Goal: Communication & Community: Share content

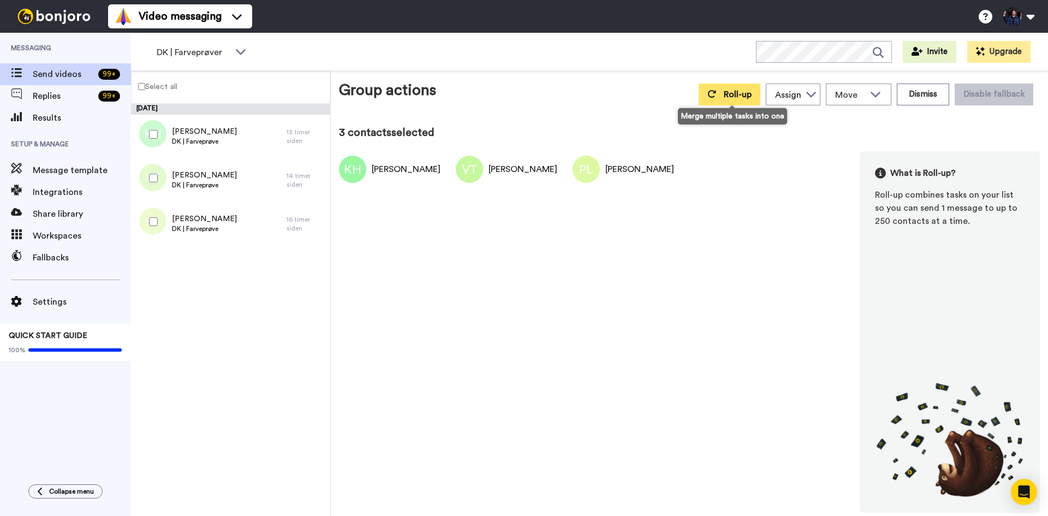
click at [742, 88] on button "Roll-up" at bounding box center [730, 94] width 62 height 22
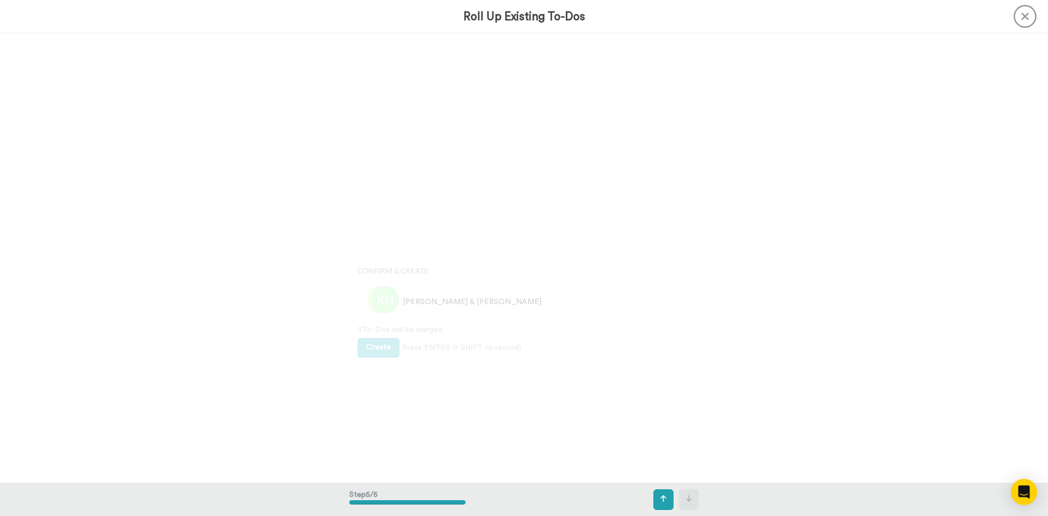
scroll to position [1797, 0]
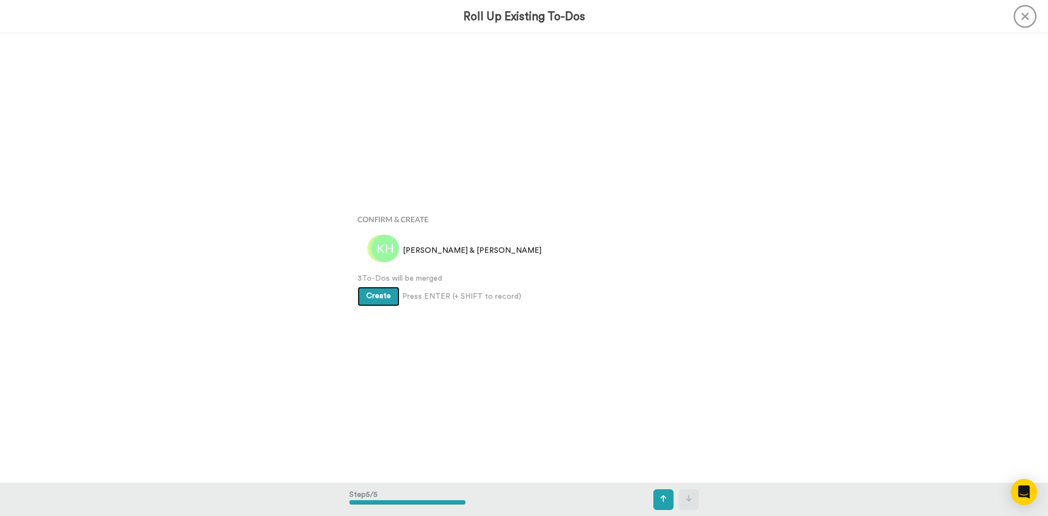
click at [374, 297] on span "Create" at bounding box center [378, 296] width 25 height 8
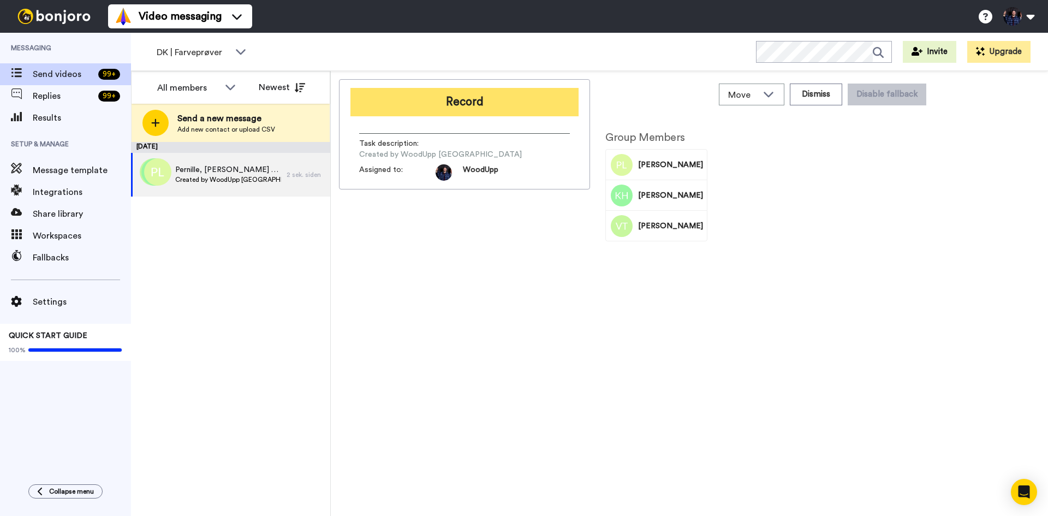
click at [520, 103] on button "Record" at bounding box center [464, 102] width 228 height 28
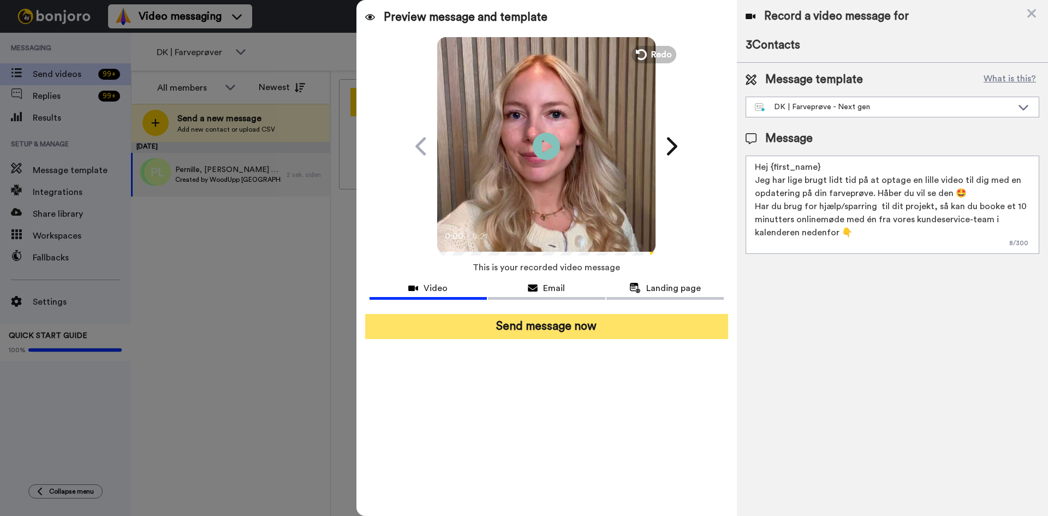
click at [618, 331] on button "Send message now" at bounding box center [546, 326] width 363 height 25
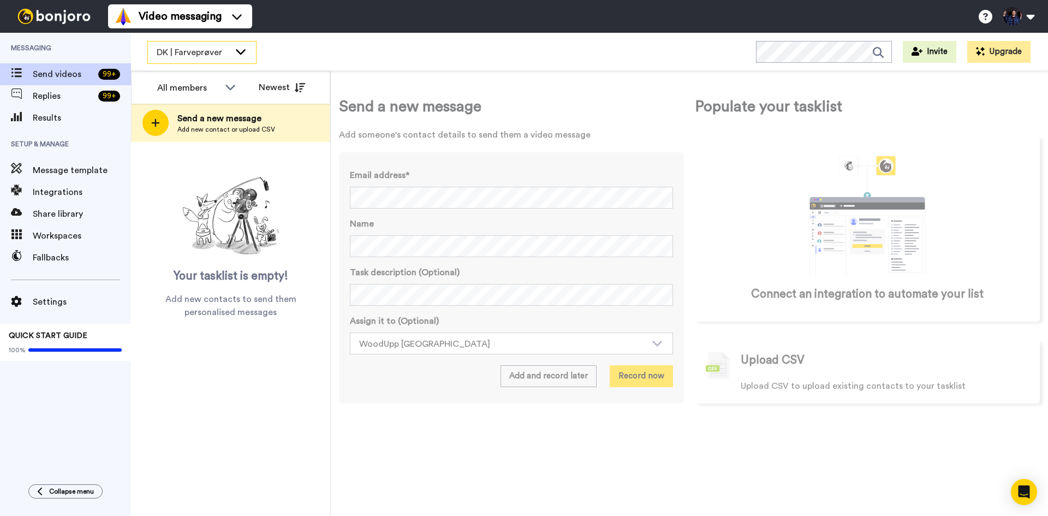
click at [226, 56] on span "DK | Farveprøver" at bounding box center [193, 52] width 73 height 13
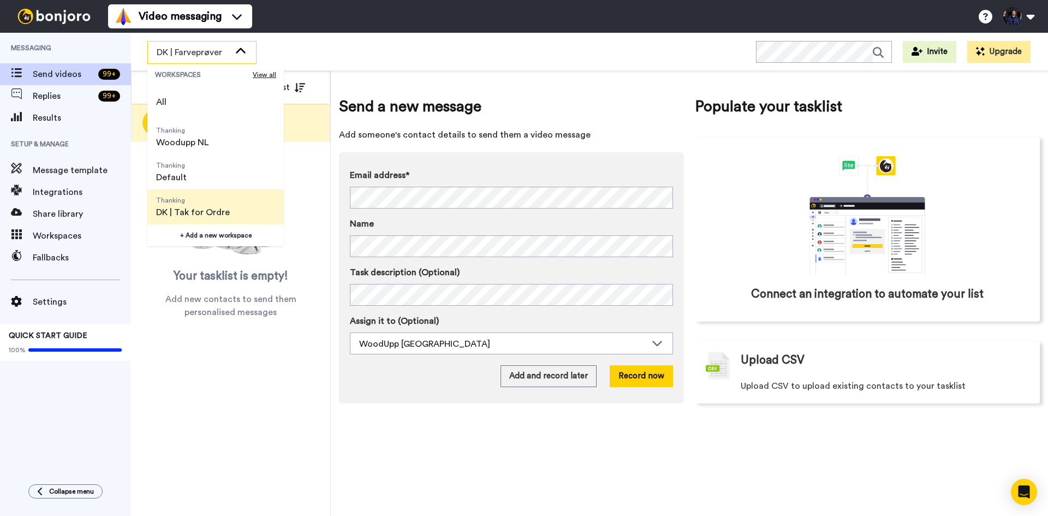
click at [251, 204] on li "Thanking DK | Tak for Ordre" at bounding box center [215, 206] width 136 height 35
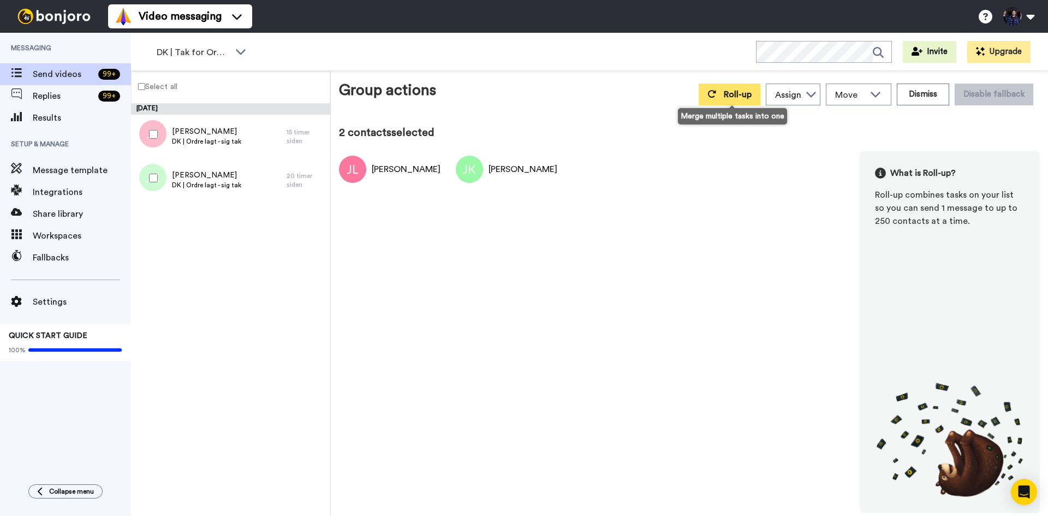
click at [744, 93] on span "Roll-up" at bounding box center [738, 94] width 28 height 9
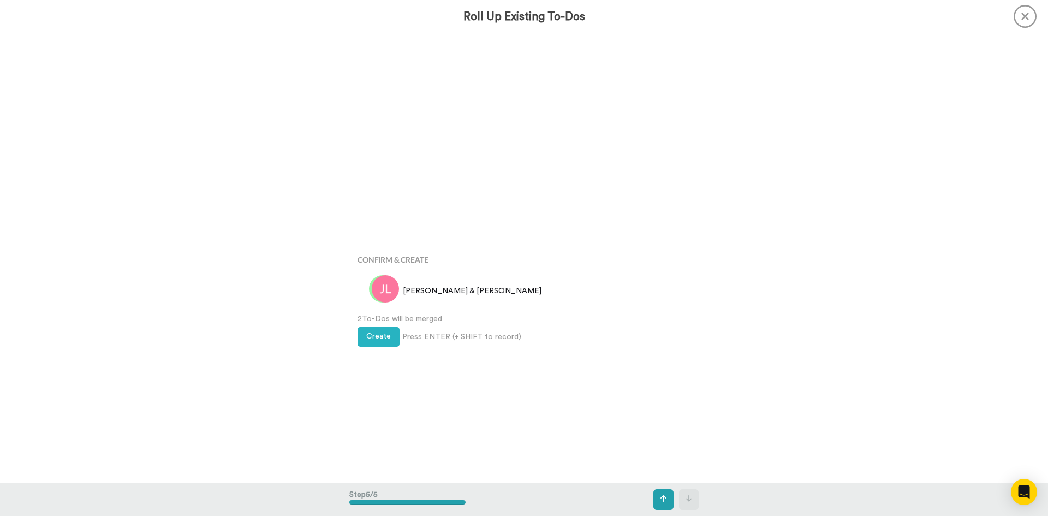
scroll to position [1797, 0]
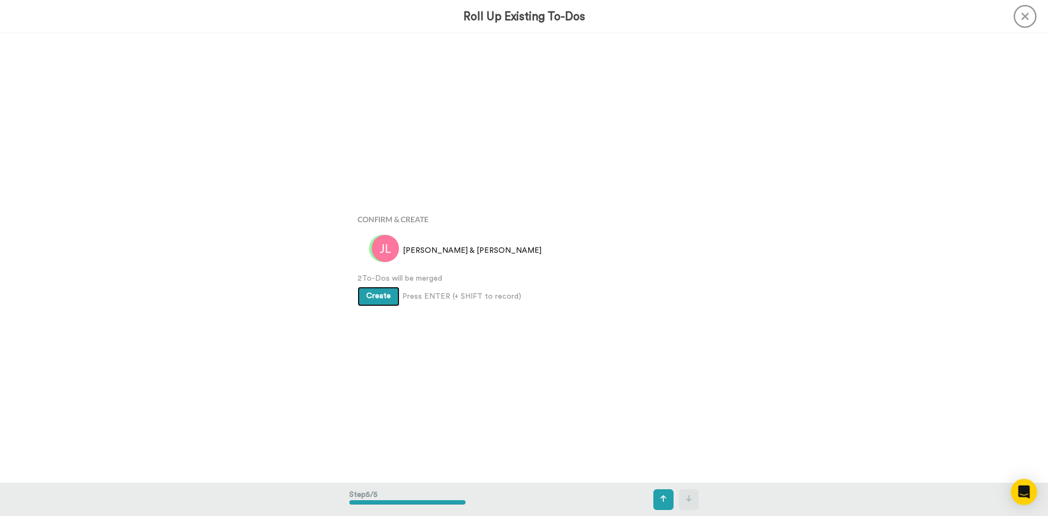
click at [384, 299] on span "Create" at bounding box center [378, 296] width 25 height 8
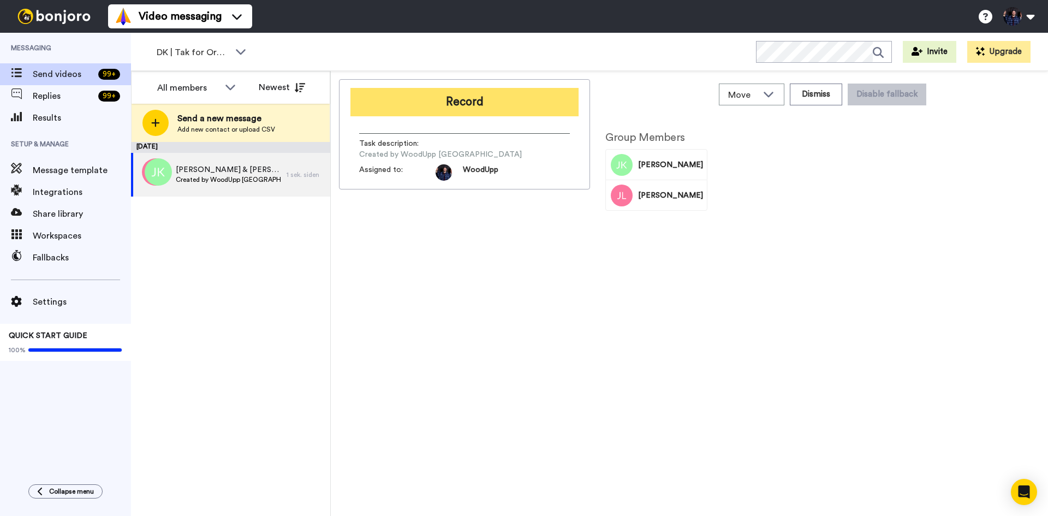
click at [520, 98] on button "Record" at bounding box center [464, 102] width 228 height 28
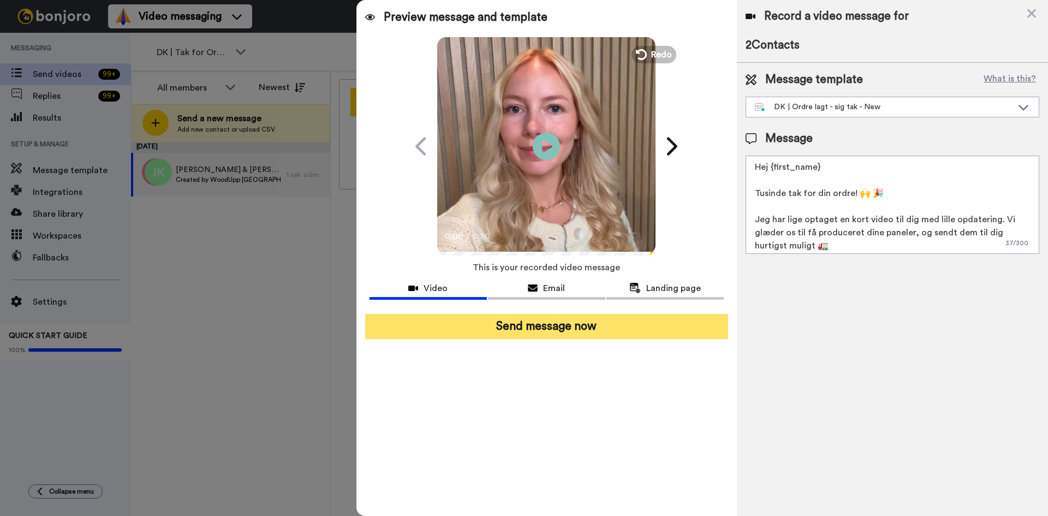
click at [581, 321] on button "Send message now" at bounding box center [546, 326] width 363 height 25
